Goal: Information Seeking & Learning: Learn about a topic

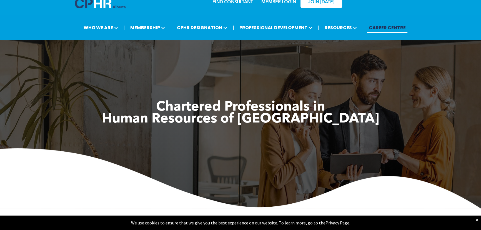
scroll to position [25, 0]
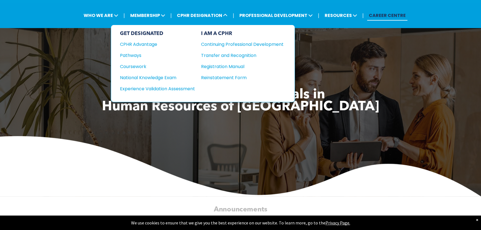
drag, startPoint x: 208, startPoint y: 19, endPoint x: 160, endPoint y: 109, distance: 101.6
click at [160, 109] on span "﻿ Human Resources of Alberta" at bounding box center [240, 106] width 277 height 13
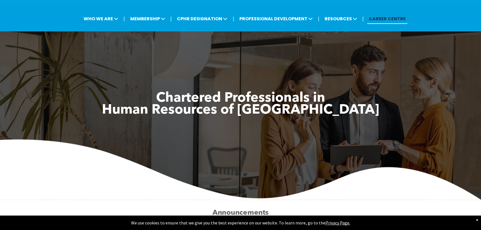
scroll to position [0, 0]
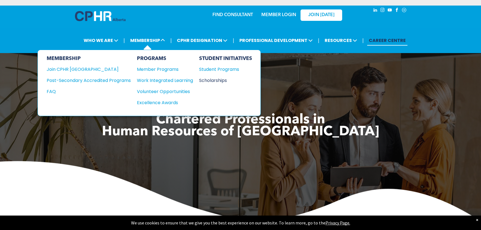
click at [218, 80] on div "Scholarships" at bounding box center [223, 80] width 48 height 7
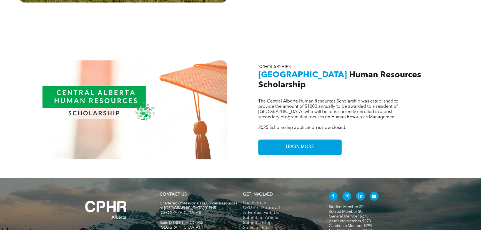
scroll to position [504, 0]
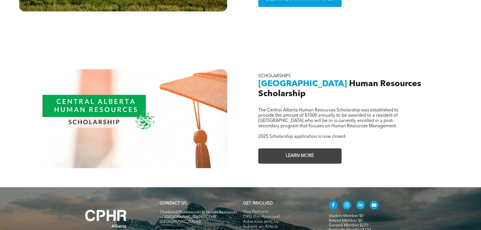
click at [303, 150] on span "LEARN MORE" at bounding box center [300, 155] width 32 height 11
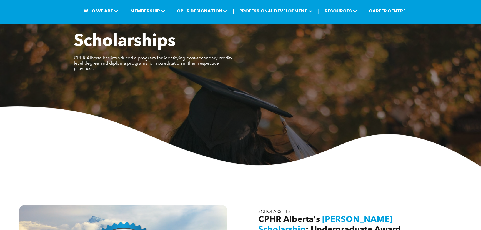
scroll to position [0, 0]
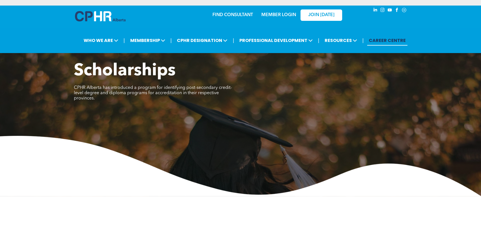
click at [383, 39] on link "CAREER CENTRE" at bounding box center [387, 40] width 40 height 10
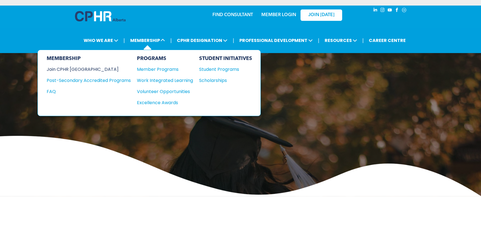
click at [79, 69] on div "Join CPHR [GEOGRAPHIC_DATA]" at bounding box center [85, 69] width 76 height 7
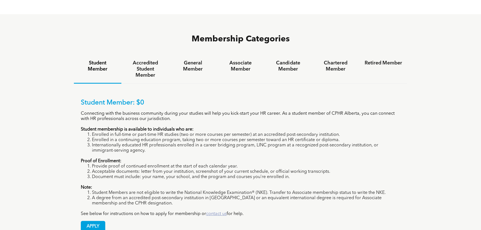
scroll to position [361, 0]
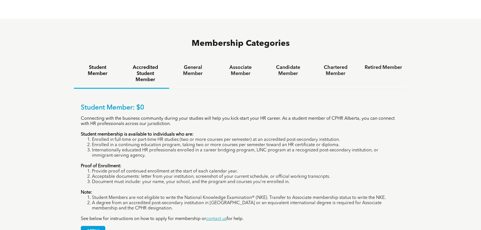
click at [152, 64] on h4 "Accredited Student Member" at bounding box center [144, 73] width 37 height 18
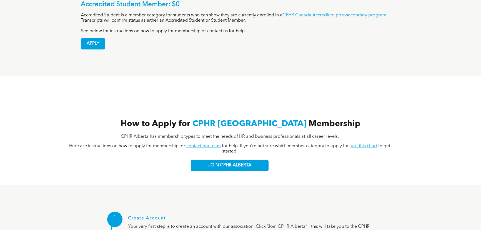
scroll to position [538, 0]
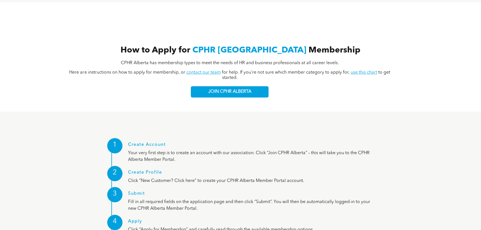
click at [367, 70] on link "use this chart" at bounding box center [363, 72] width 26 height 4
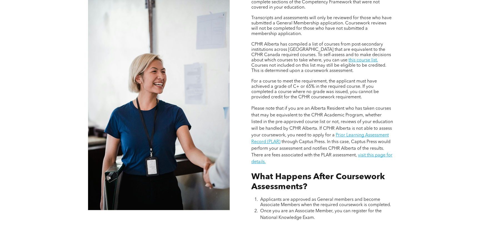
scroll to position [454, 0]
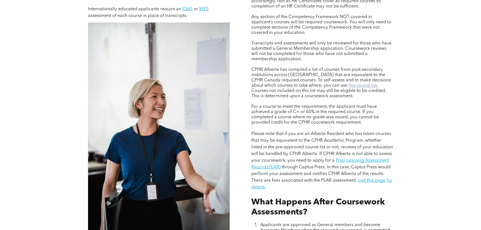
click at [348, 86] on link "this course list." at bounding box center [362, 85] width 29 height 4
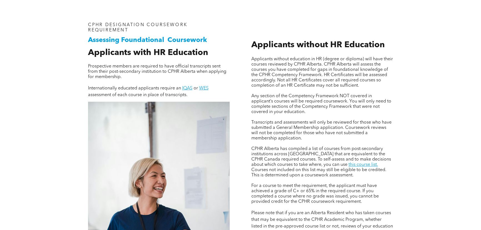
scroll to position [353, 0]
